Goal: Task Accomplishment & Management: Manage account settings

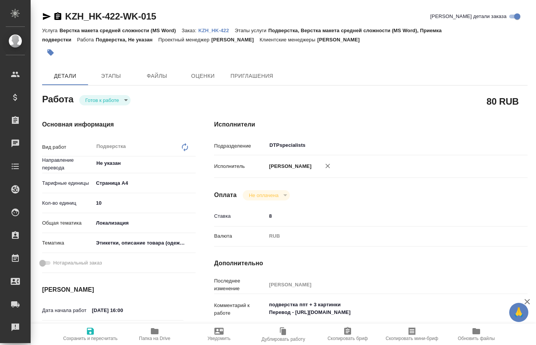
type textarea "x"
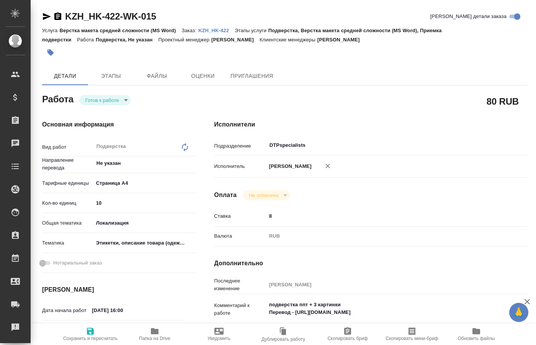
type textarea "x"
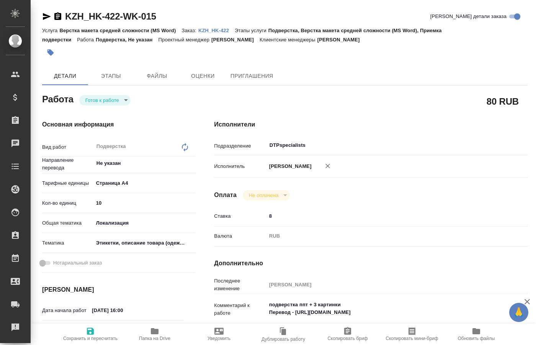
type textarea "x"
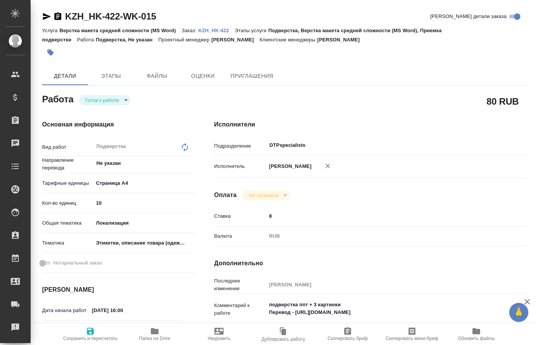
type textarea "x"
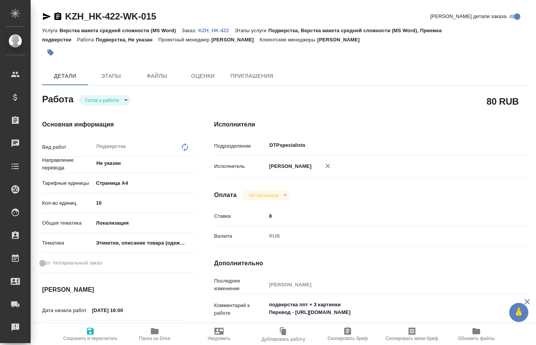
type textarea "x"
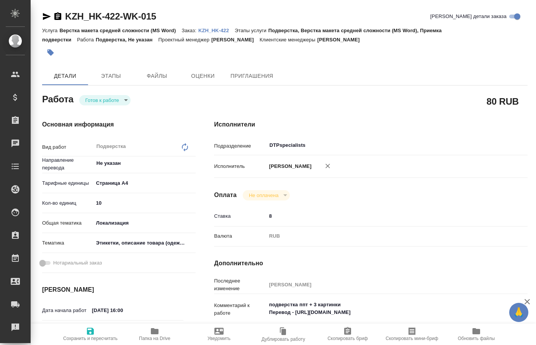
type textarea "x"
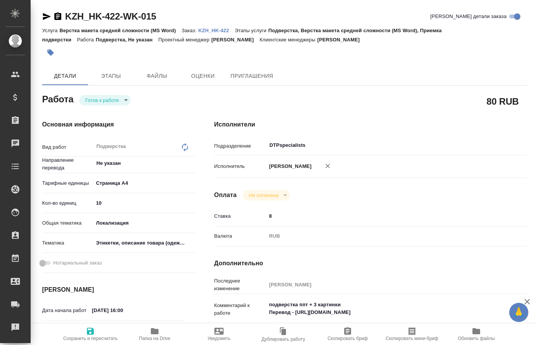
type textarea "x"
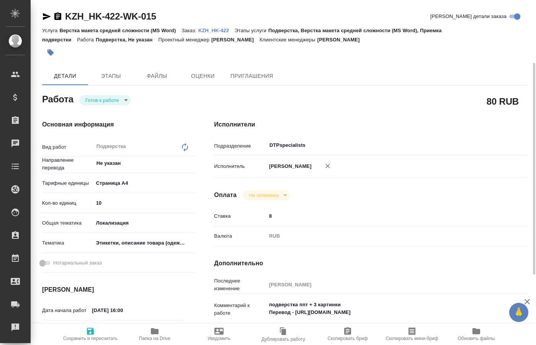
scroll to position [39, 0]
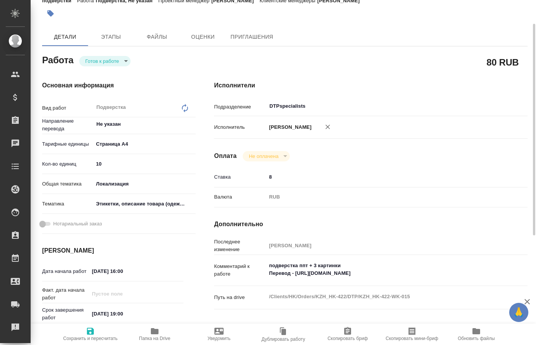
type textarea "x"
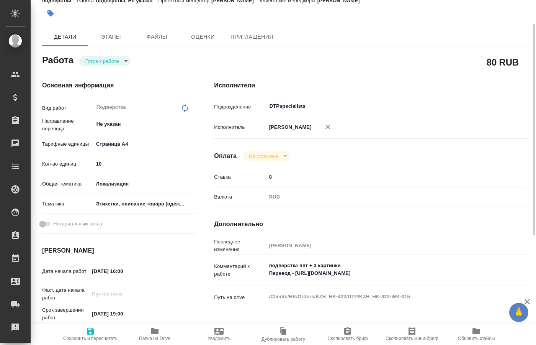
type textarea "x"
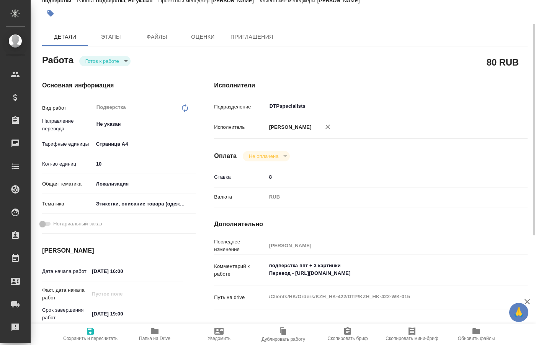
type textarea "x"
click at [419, 273] on textarea "подверстка ппт + 3 картинки Перевод - https://drive.awatera.com/s/AP4tWHHkwYRrH…" at bounding box center [384, 269] width 234 height 21
type textarea "x"
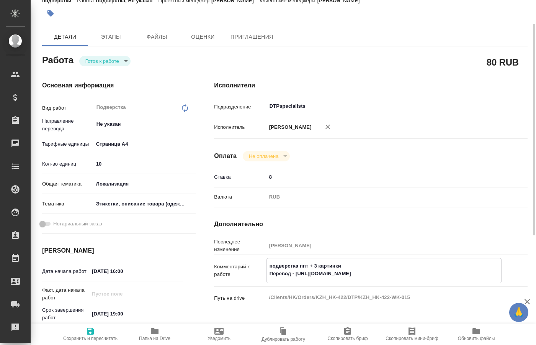
type textarea "x"
click at [118, 61] on body "🙏 .cls-1 fill:#fff; AWATERA Kucherenko Oksana Клиенты Спецификации Заказы 0 Чат…" at bounding box center [268, 172] width 536 height 345
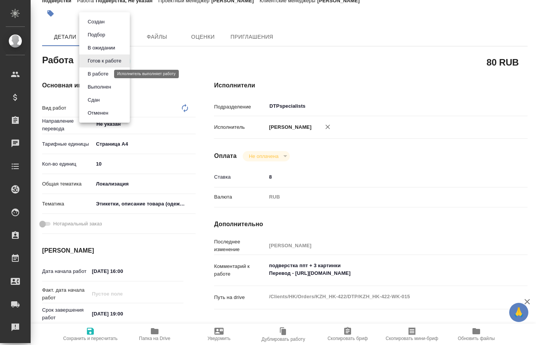
click at [106, 72] on button "В работе" at bounding box center [97, 74] width 25 height 8
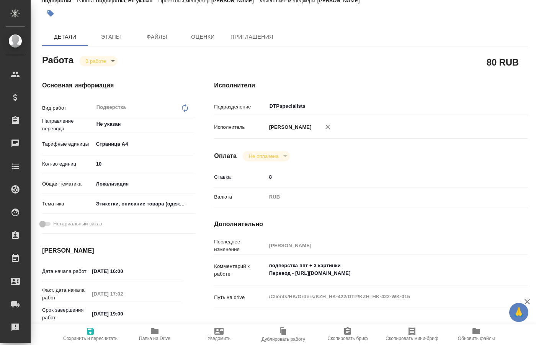
scroll to position [195, 0]
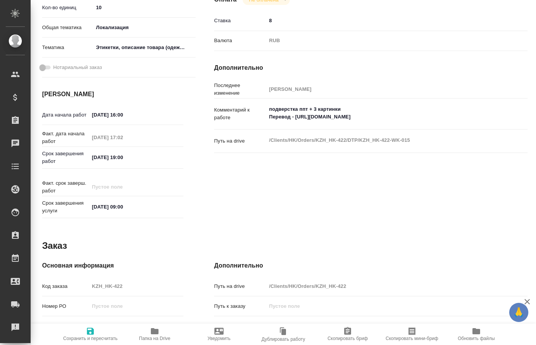
type textarea "x"
drag, startPoint x: 421, startPoint y: 115, endPoint x: 295, endPoint y: 118, distance: 125.7
click at [295, 118] on textarea "подверстка ппт + 3 картинки Перевод - https://drive.awatera.com/s/AP4tWHHkwYRrH…" at bounding box center [384, 113] width 234 height 21
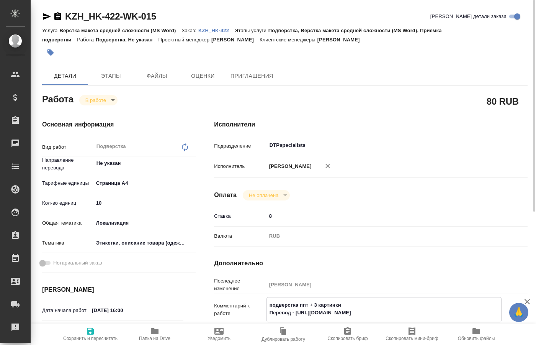
type textarea "x"
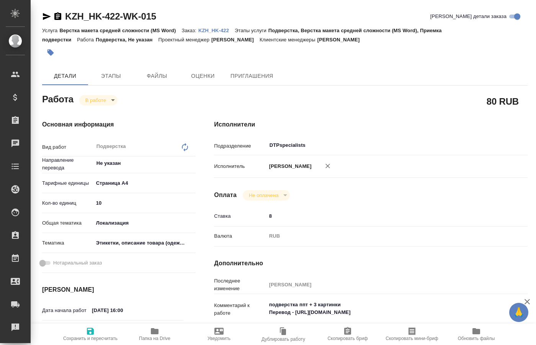
type textarea "x"
click at [155, 336] on span "Папка на Drive" at bounding box center [154, 338] width 31 height 5
type textarea "x"
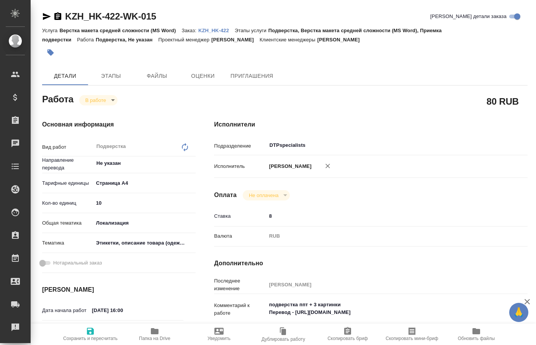
type textarea "x"
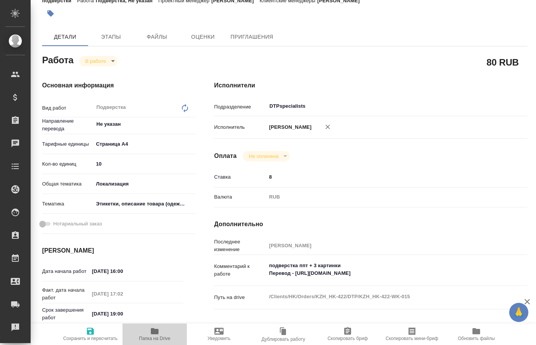
click at [154, 337] on span "Папка на Drive" at bounding box center [154, 338] width 31 height 5
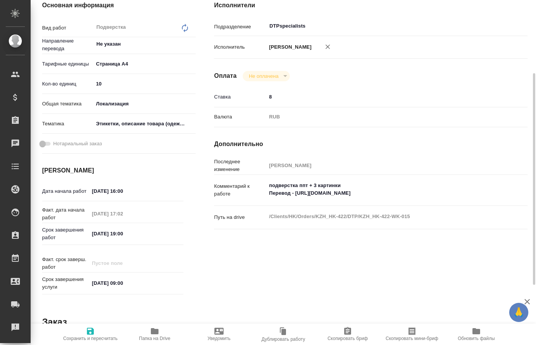
scroll to position [0, 0]
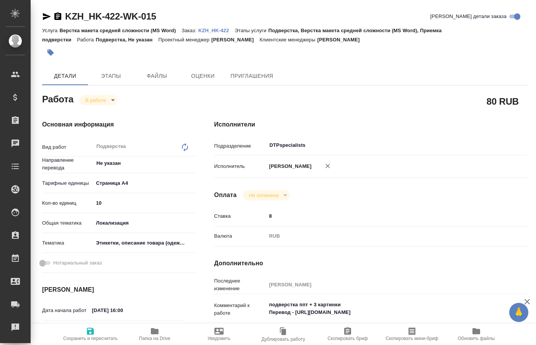
type textarea "x"
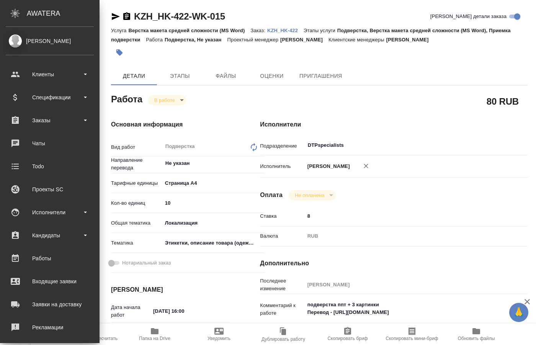
click at [176, 100] on body "🙏 .cls-1 fill:#fff; AWATERA Kucherenko Oksana Клиенты Спецификации Заказы 0 Чат…" at bounding box center [268, 172] width 536 height 345
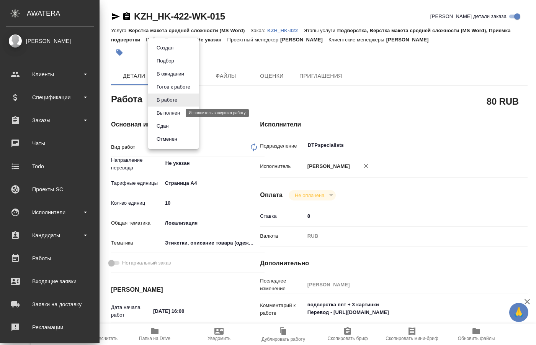
click at [173, 114] on button "Выполнен" at bounding box center [168, 113] width 28 height 8
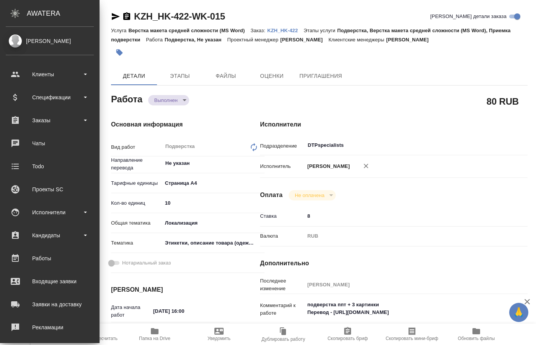
type textarea "x"
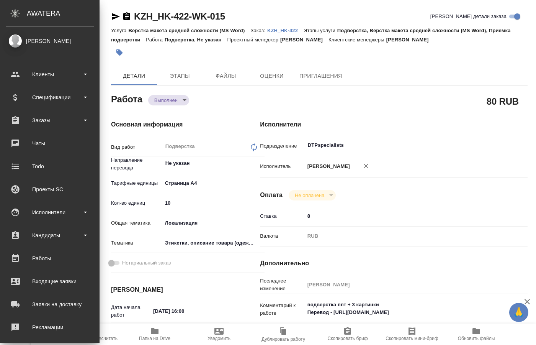
type textarea "x"
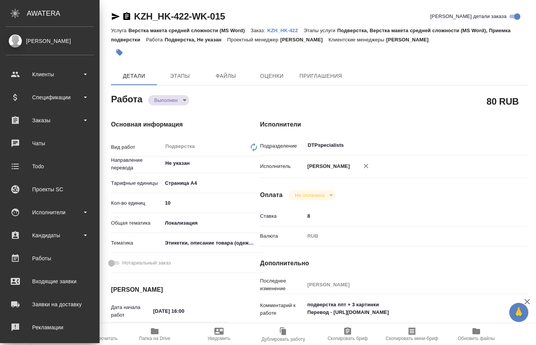
type textarea "x"
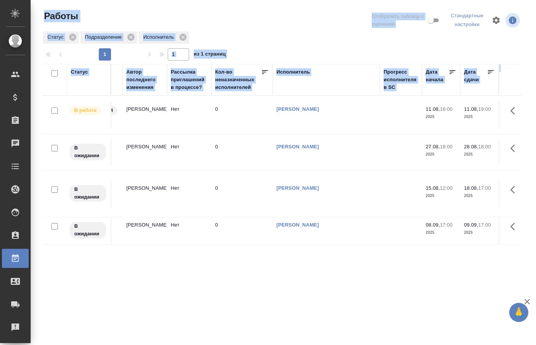
scroll to position [0, 345]
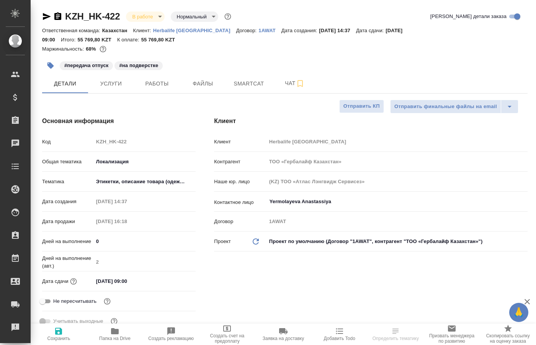
select select "RU"
type input "Бабкина Анастасия"
type input "Chernova Anna"
type input "Matveeva Anastasia"
type input "Журавлев Денис"
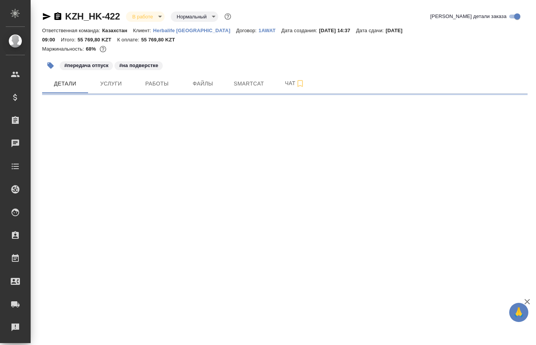
select select "RU"
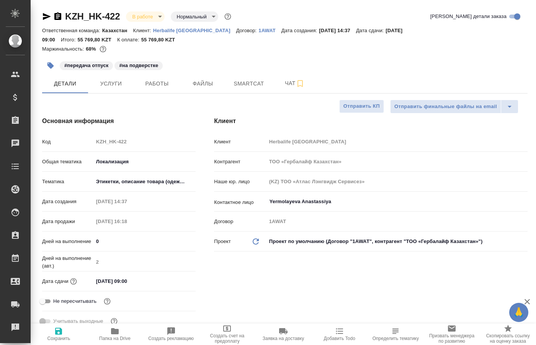
type textarea "x"
click at [164, 85] on span "Работы" at bounding box center [157, 84] width 37 height 10
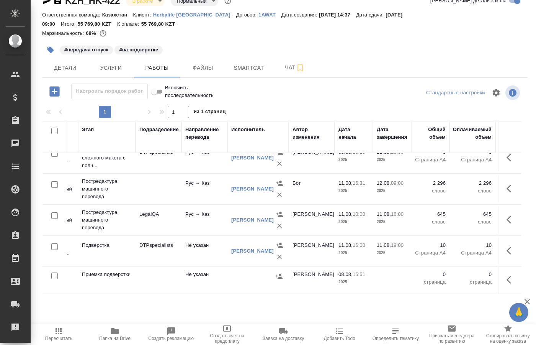
scroll to position [48, 0]
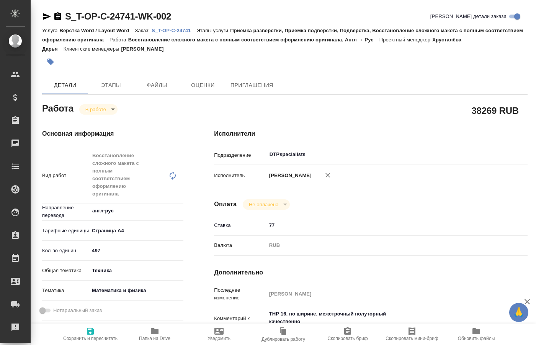
type textarea "x"
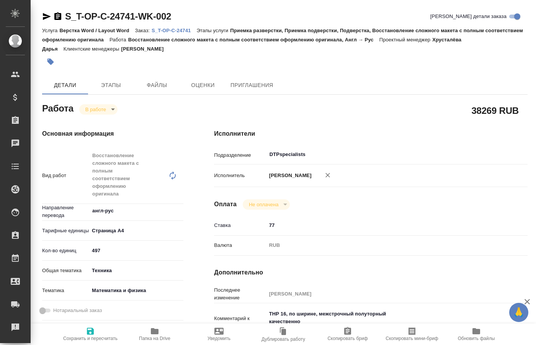
type textarea "x"
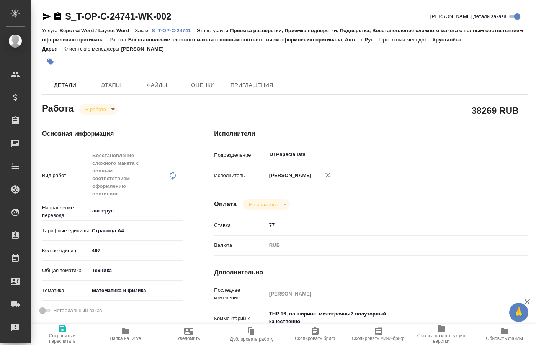
type textarea "x"
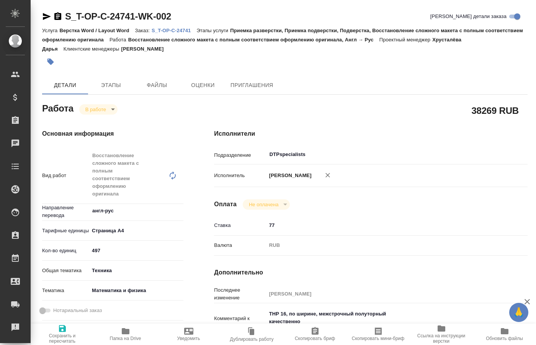
type textarea "x"
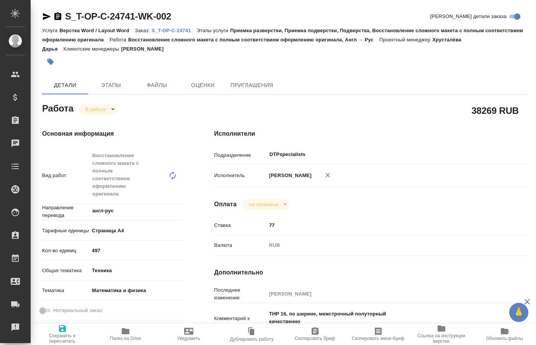
type textarea "x"
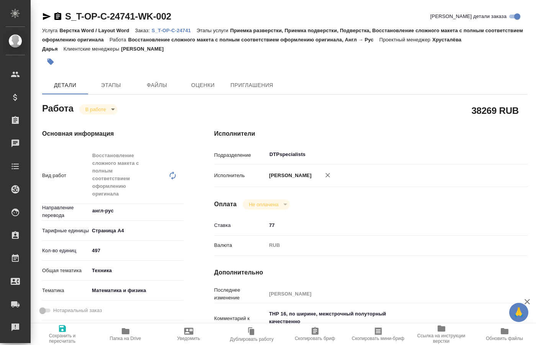
type textarea "x"
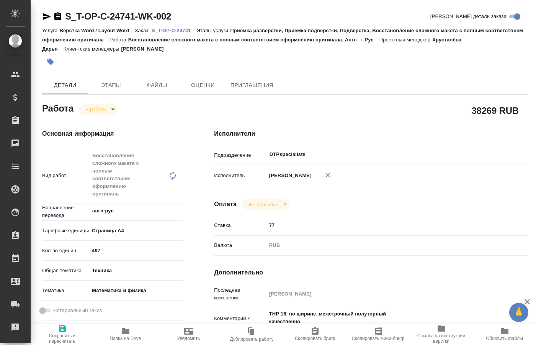
type textarea "x"
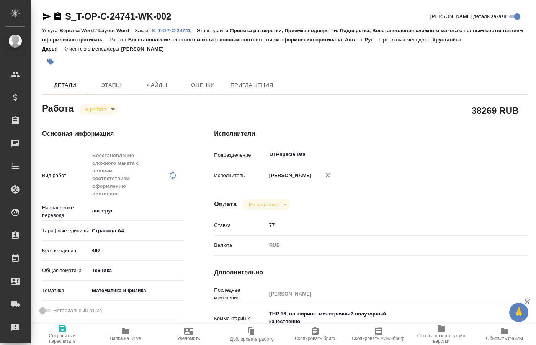
type textarea "x"
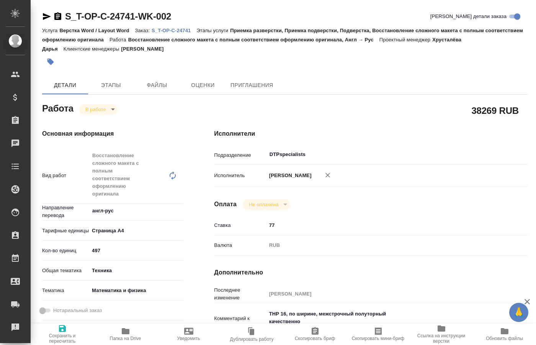
type textarea "x"
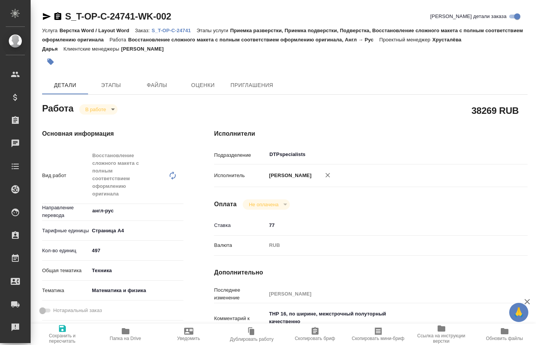
scroll to position [39, 0]
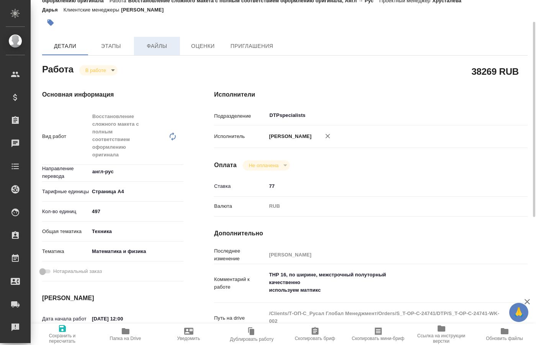
click at [160, 43] on span "Файлы" at bounding box center [157, 46] width 37 height 10
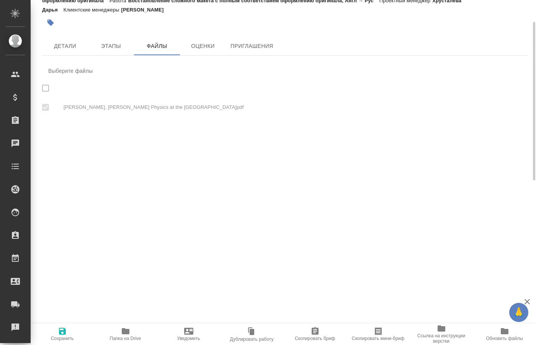
checkbox input "true"
click at [131, 336] on span "Папка на Drive" at bounding box center [125, 338] width 31 height 5
click at [65, 44] on span "Детали" at bounding box center [65, 46] width 37 height 10
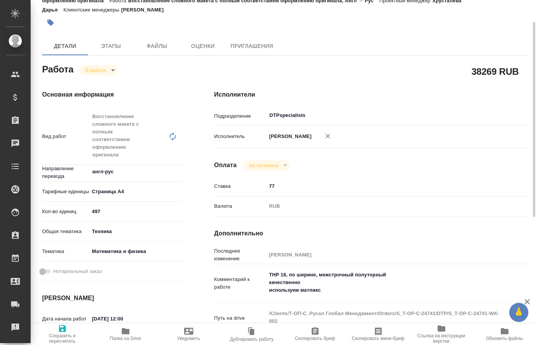
type textarea "x"
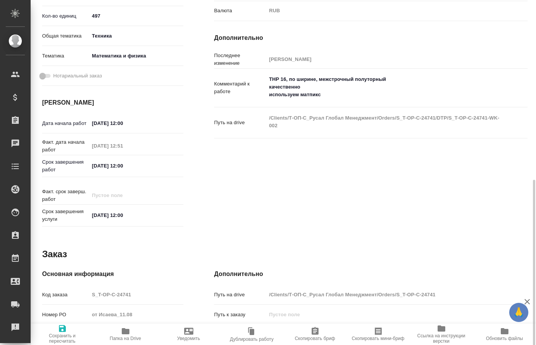
scroll to position [264, 0]
